Goal: Information Seeking & Learning: Learn about a topic

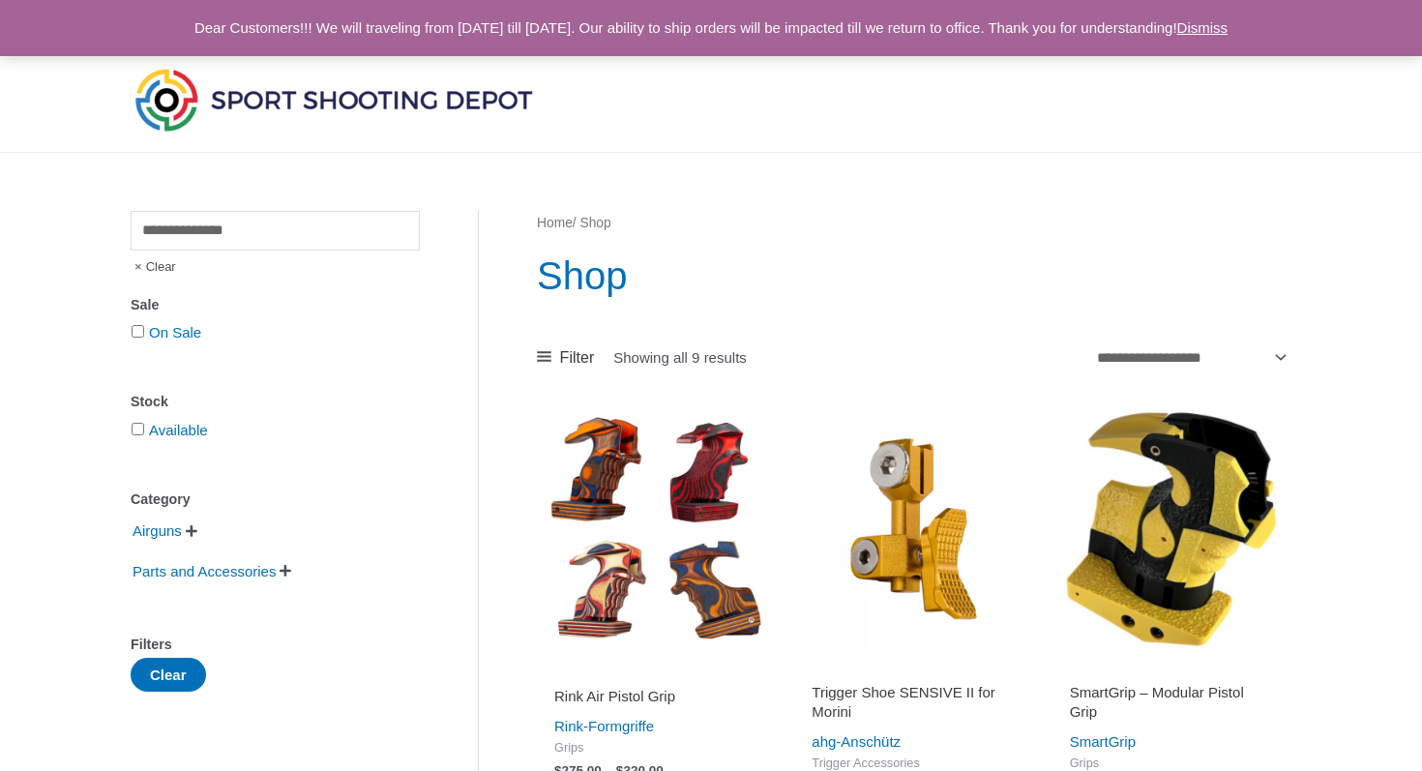
click at [166, 269] on span "Clear" at bounding box center [153, 267] width 45 height 33
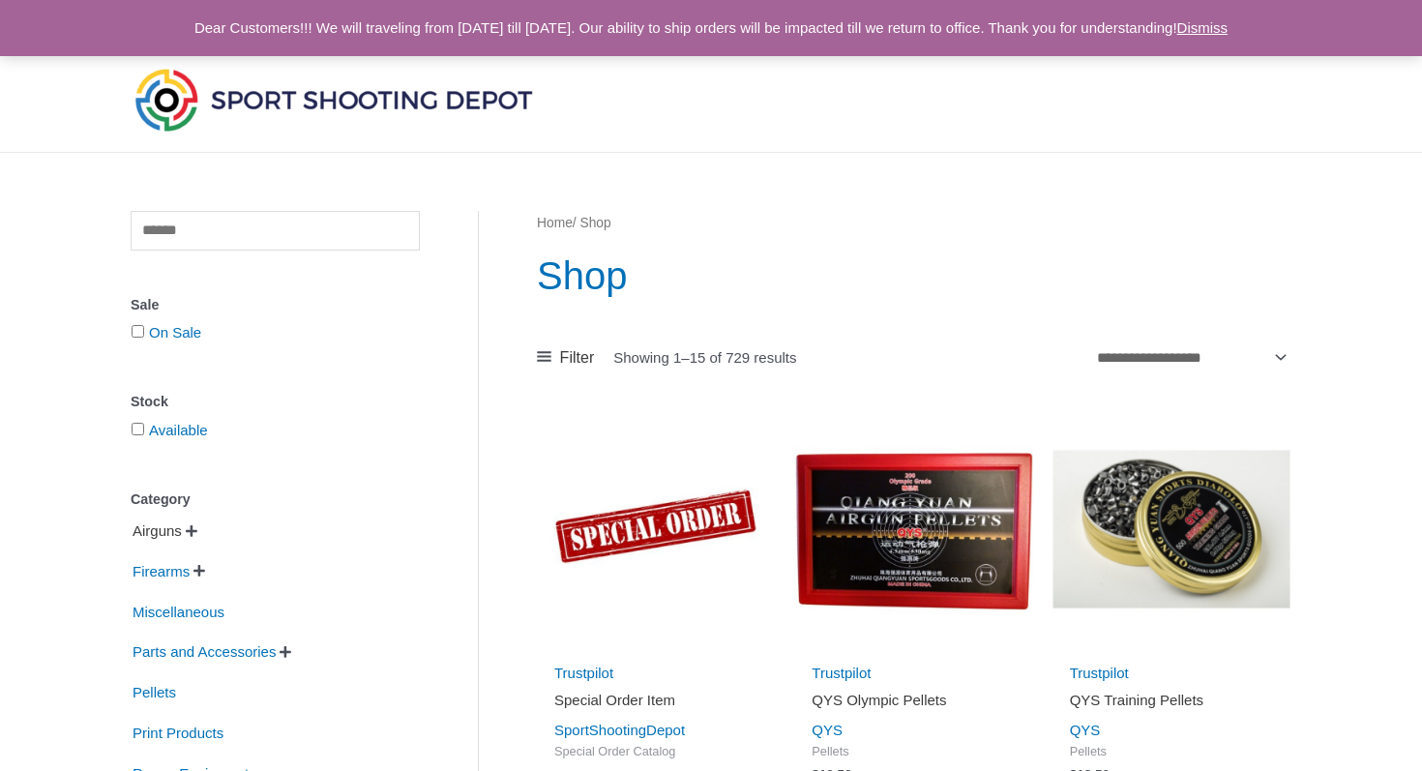
click at [176, 537] on span "Airguns" at bounding box center [157, 531] width 53 height 33
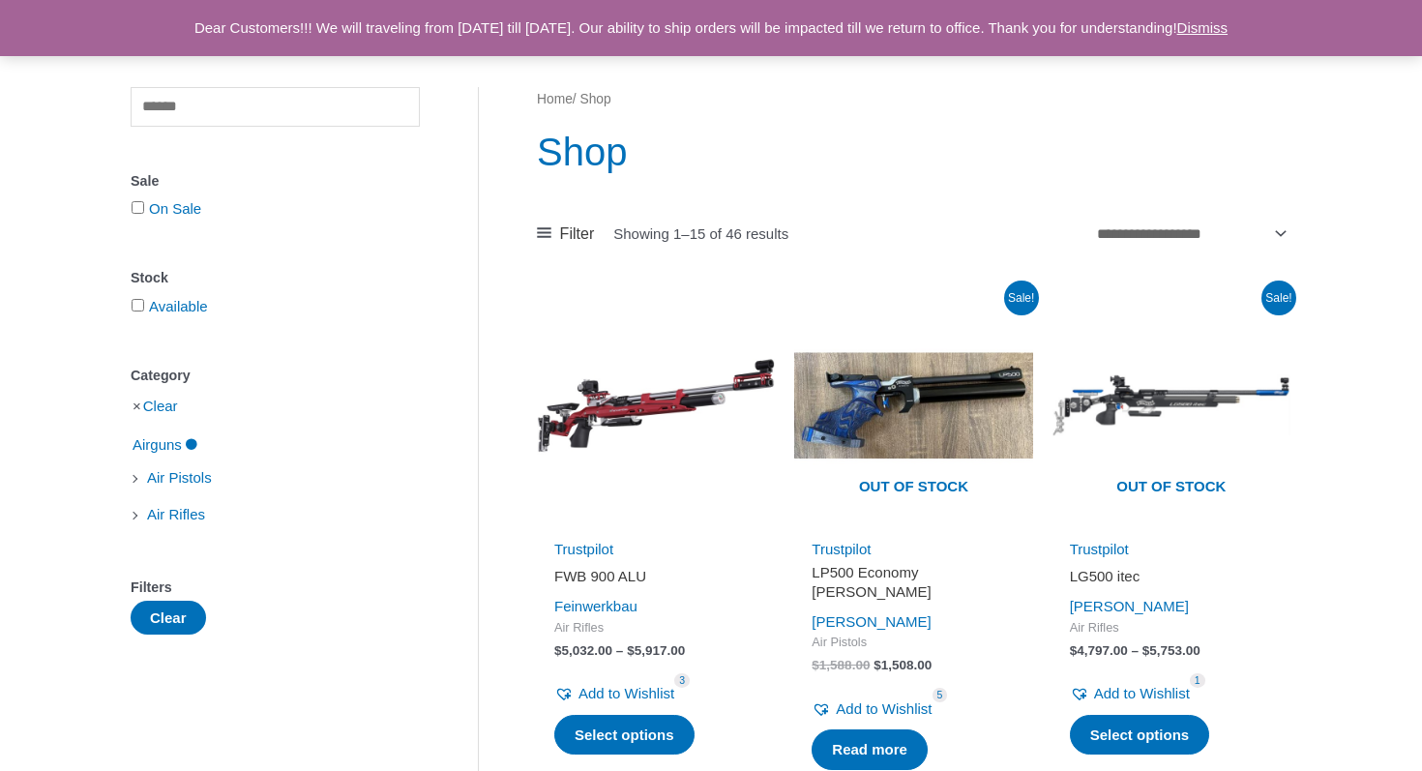
scroll to position [168, 0]
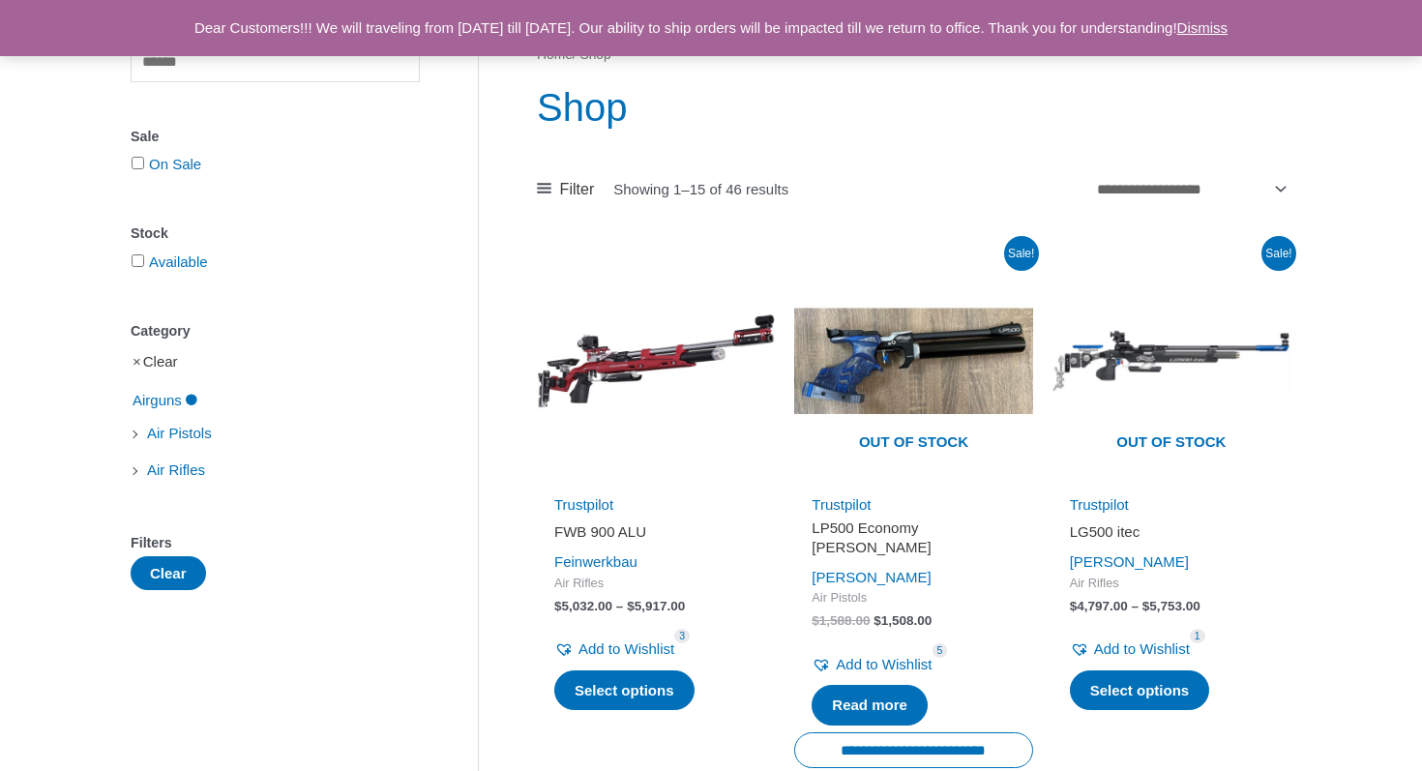
click at [157, 366] on link "Clear" at bounding box center [160, 361] width 35 height 16
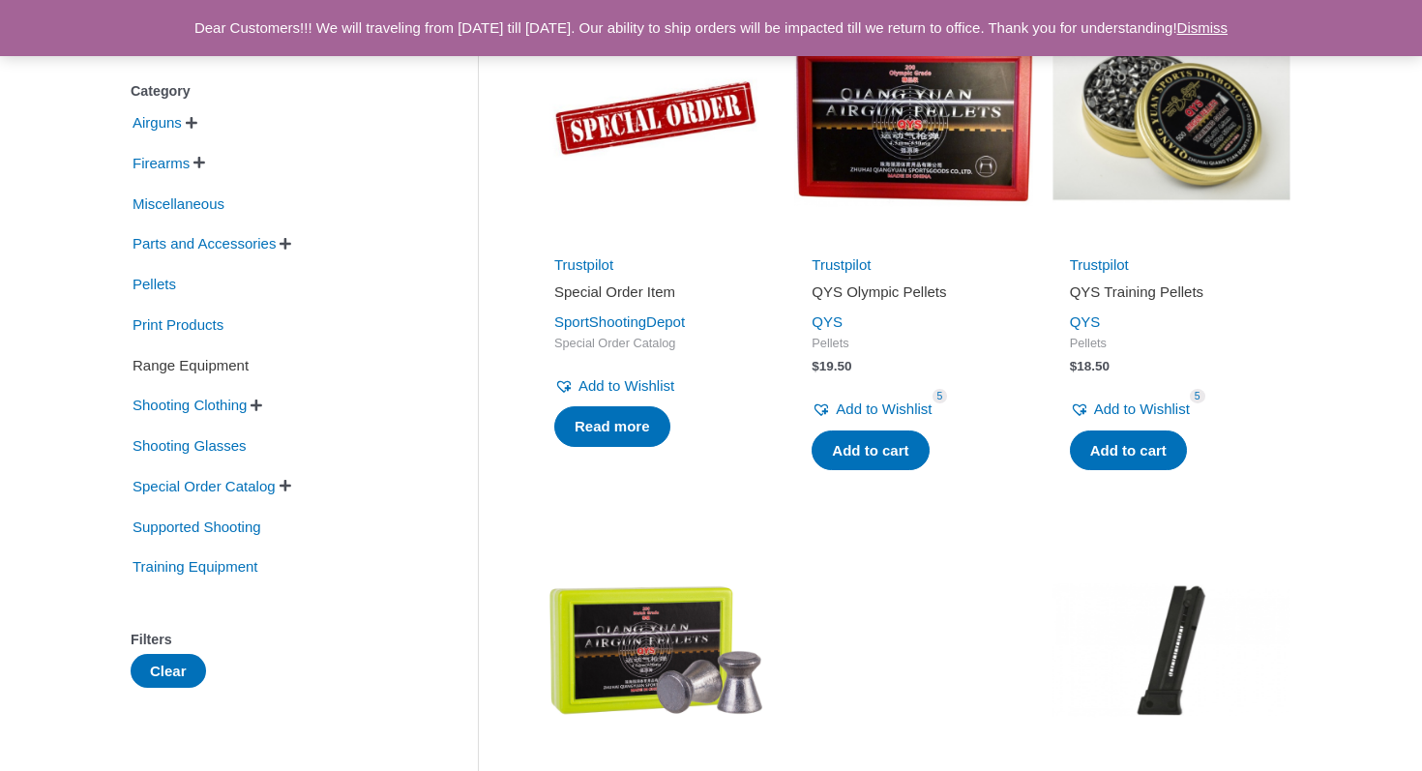
scroll to position [348, 0]
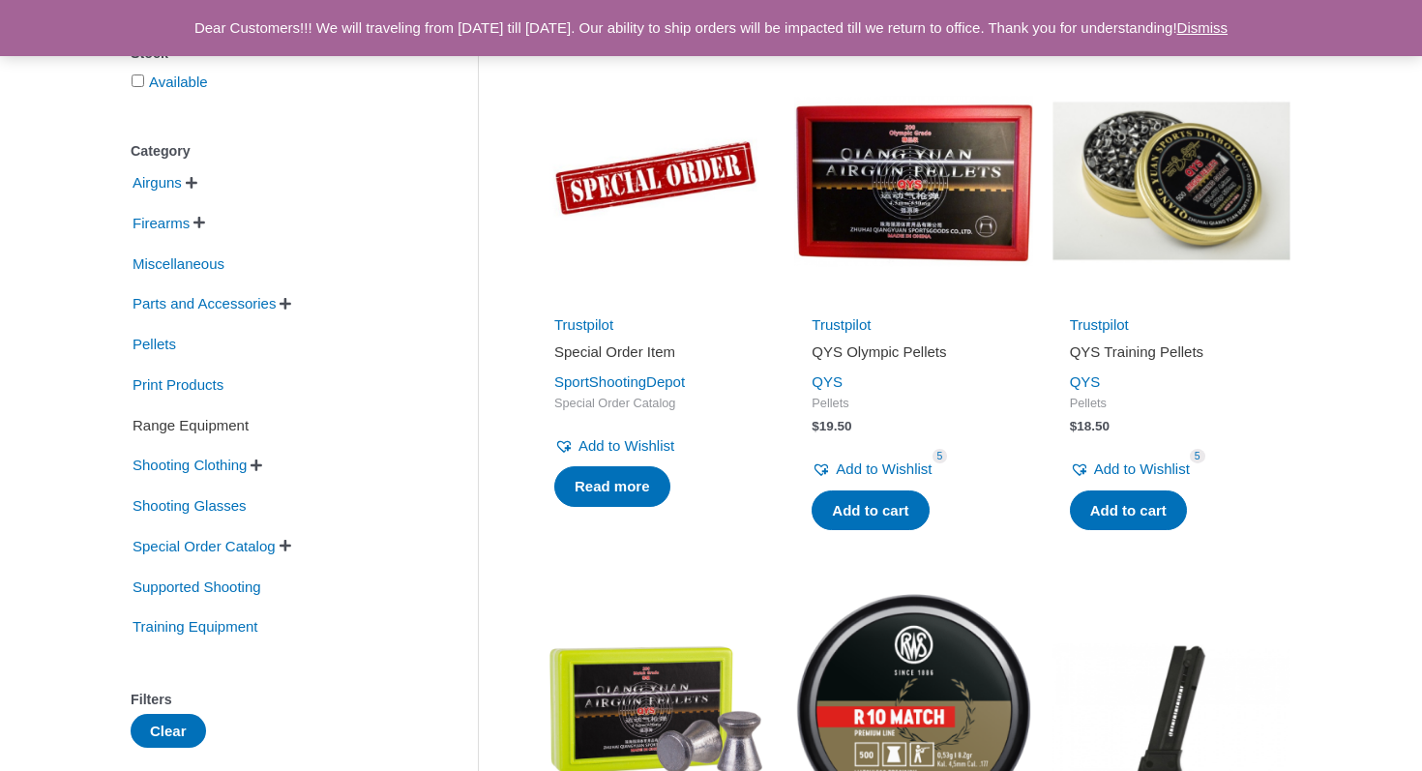
click at [178, 429] on span "Range Equipment" at bounding box center [191, 425] width 120 height 33
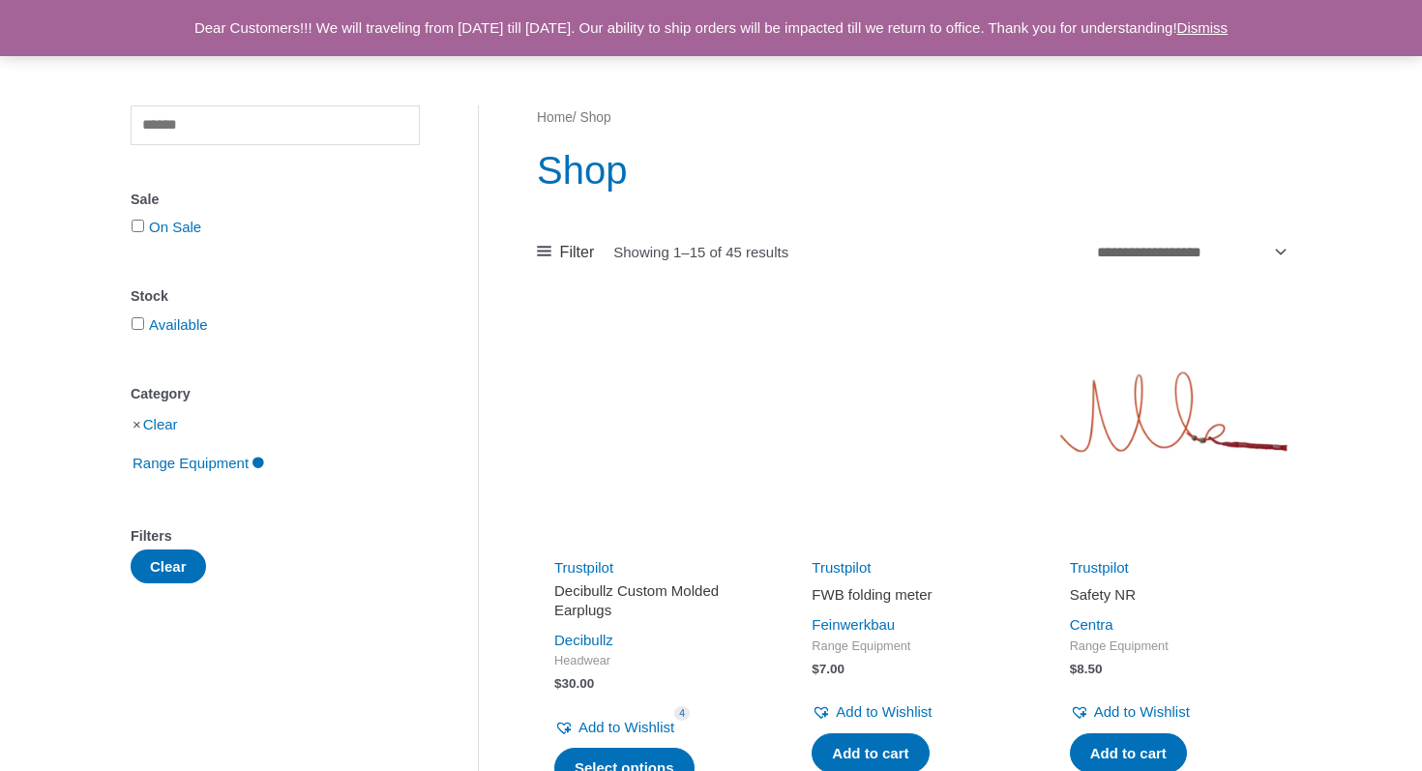
scroll to position [94, 0]
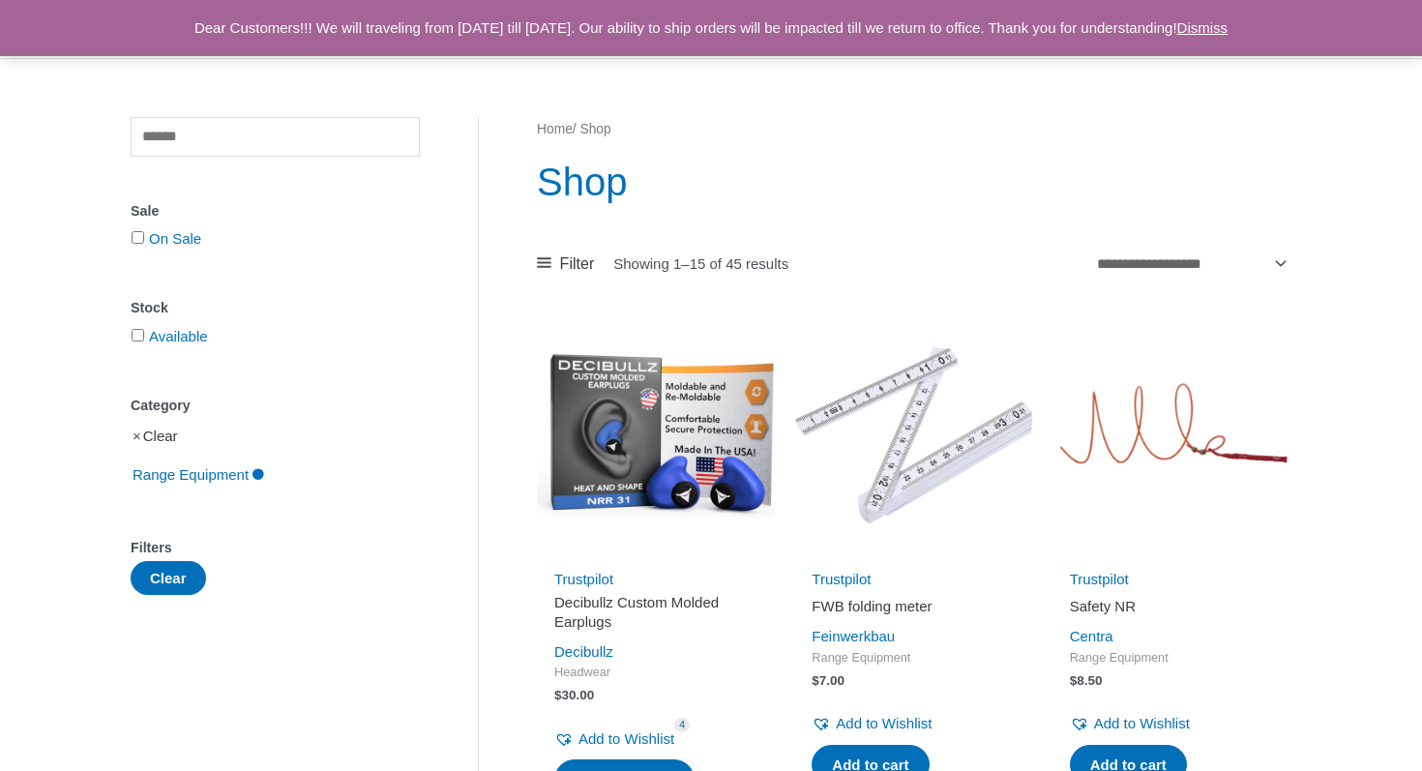
click at [166, 440] on link "Clear" at bounding box center [160, 436] width 35 height 16
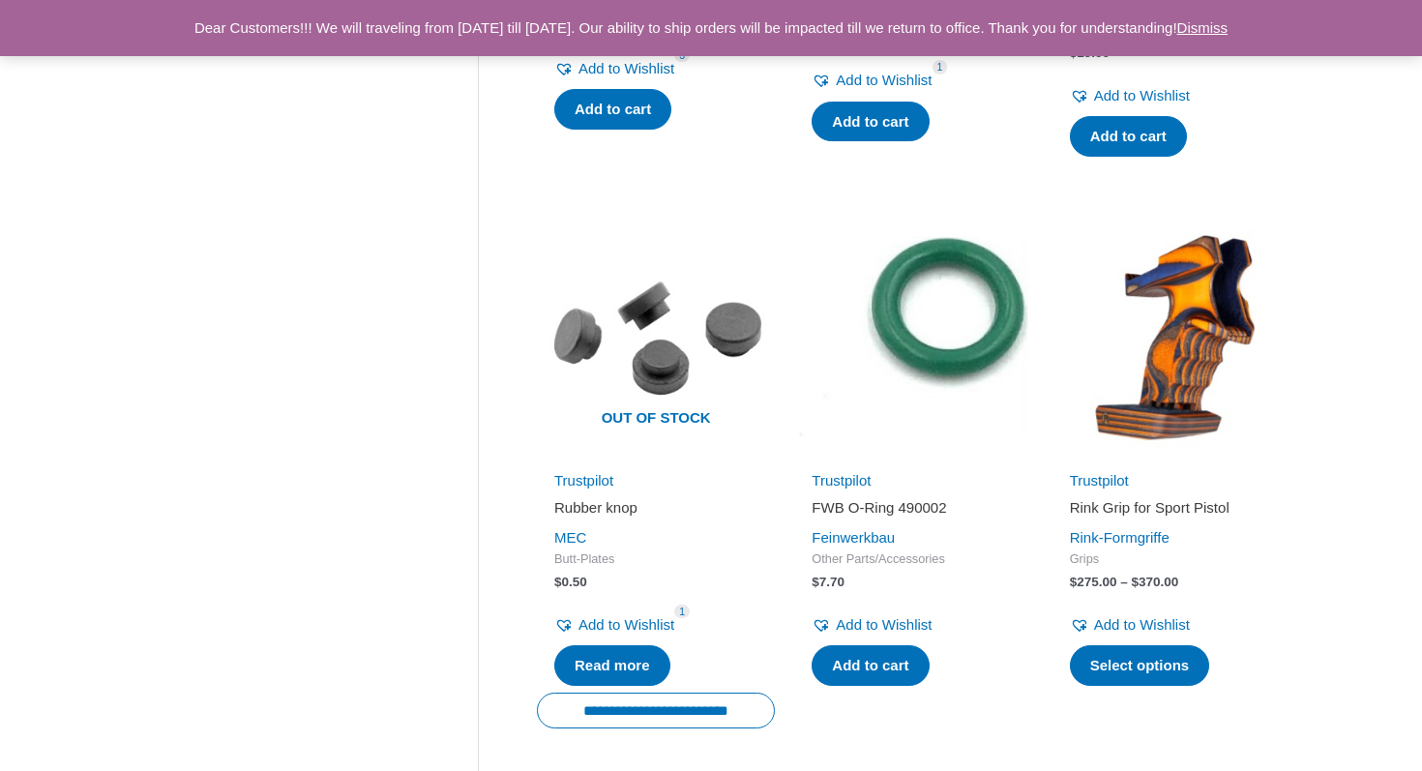
scroll to position [1795, 0]
